Goal: Complete application form: Complete application form

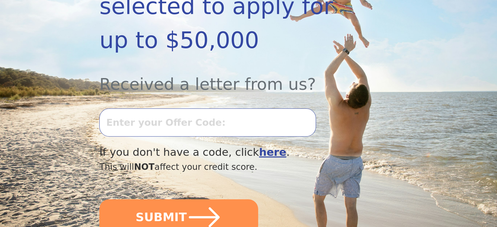
scroll to position [187, 0]
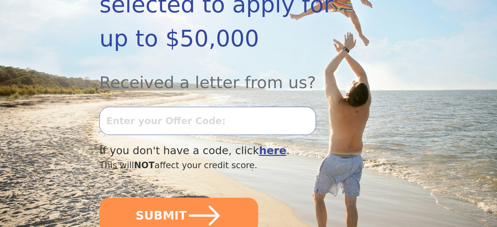
click at [173, 107] on input "text" at bounding box center [207, 121] width 216 height 28
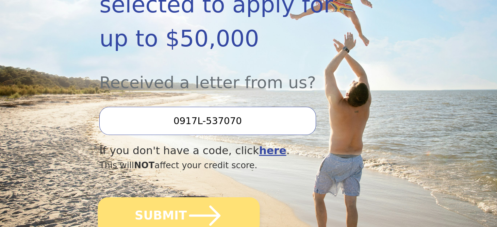
type input "0917L-537070"
click at [175, 202] on button "SUBMIT" at bounding box center [179, 215] width 162 height 37
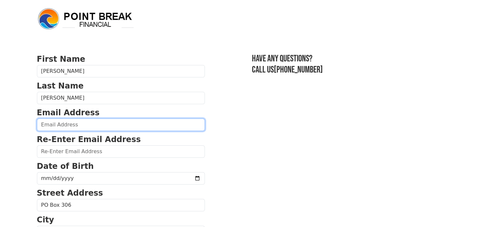
click at [67, 120] on input "email" at bounding box center [121, 125] width 168 height 12
type input "jennifer.rollins2010@gmail.com"
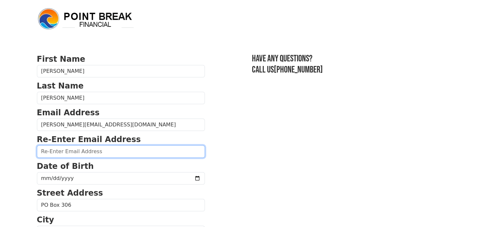
click at [79, 149] on input "email" at bounding box center [121, 151] width 168 height 12
type input "jennifer.rollins2010@gmail.com"
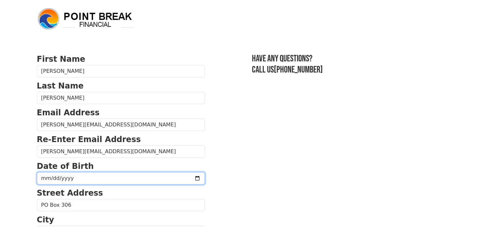
click at [78, 175] on input "date" at bounding box center [121, 178] width 168 height 12
type input "1976-11-17"
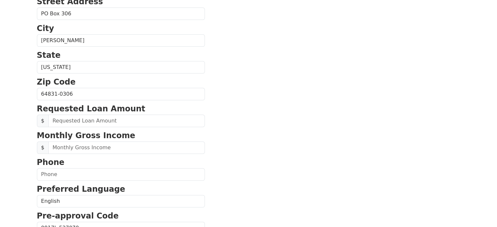
scroll to position [195, 0]
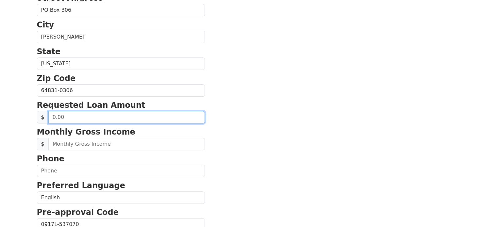
click at [91, 115] on input "text" at bounding box center [126, 117] width 157 height 12
type input "40,000.00"
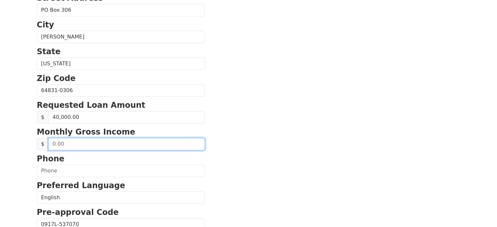
click at [87, 141] on input "text" at bounding box center [126, 144] width 157 height 12
type input "6,678.00"
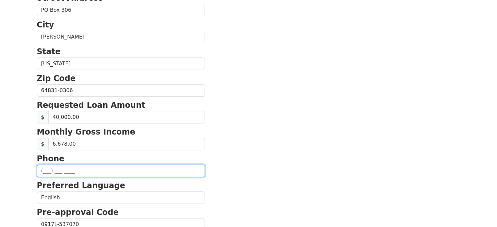
click at [85, 170] on input "text" at bounding box center [121, 171] width 168 height 12
type input "(479) 426-0527"
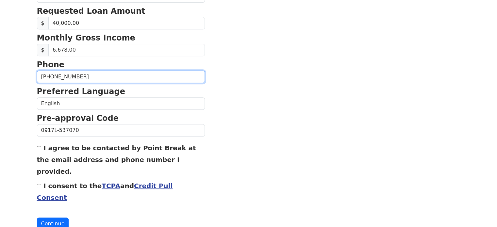
scroll to position [291, 0]
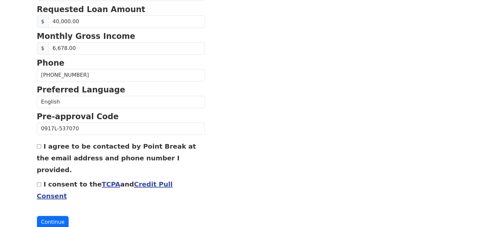
click at [39, 146] on input "I agree to be contacted by Point Break at the email address and phone number I …" at bounding box center [39, 146] width 4 height 4
checkbox input "true"
click at [38, 182] on input "I consent to the TCPA and Credit Pull Consent" at bounding box center [39, 184] width 4 height 4
checkbox input "true"
click at [48, 216] on button "Continue" at bounding box center [53, 222] width 32 height 12
